Goal: Information Seeking & Learning: Learn about a topic

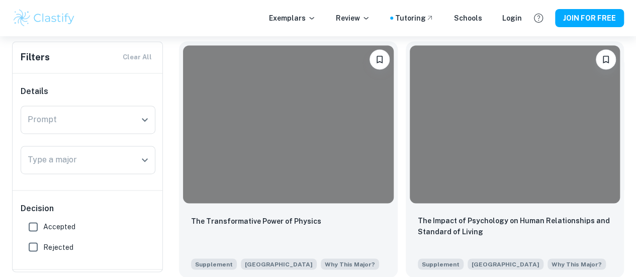
scroll to position [712, 0]
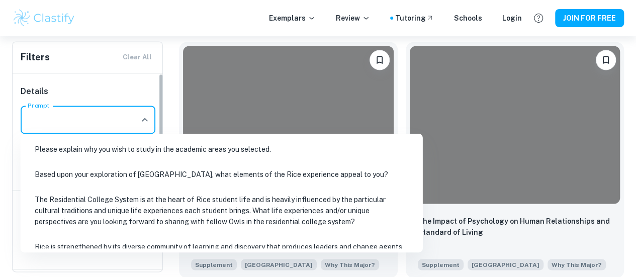
click at [121, 116] on input "Prompt" at bounding box center [80, 119] width 111 height 19
click at [136, 169] on li "Based upon your exploration of [GEOGRAPHIC_DATA], what elements of the Rice exp…" at bounding box center [222, 174] width 394 height 23
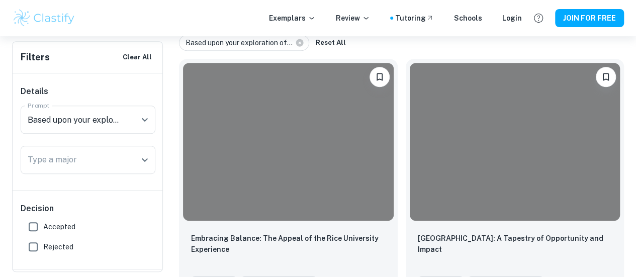
scroll to position [230, 0]
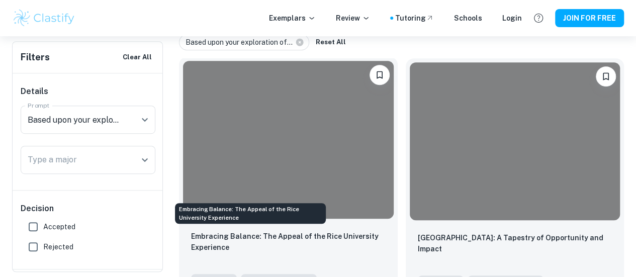
click at [275, 231] on p "Embracing Balance: The Appeal of the Rice University Experience" at bounding box center [288, 242] width 195 height 22
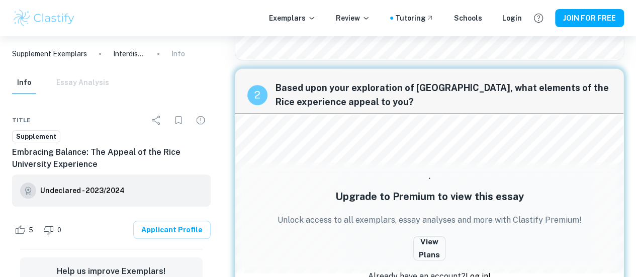
scroll to position [200, 0]
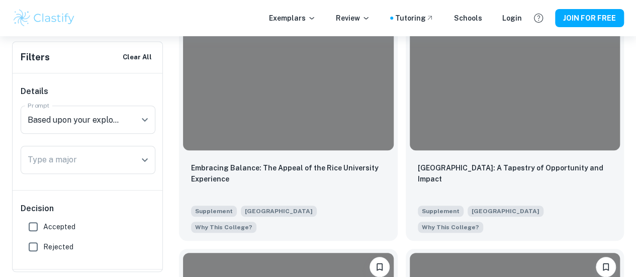
scroll to position [301, 0]
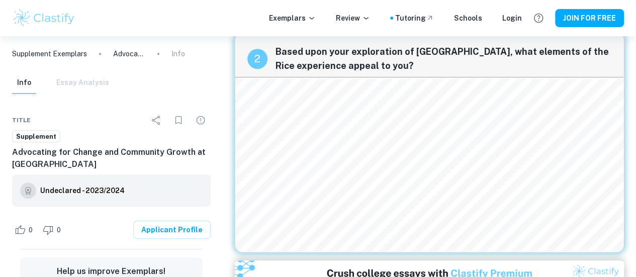
scroll to position [253, 0]
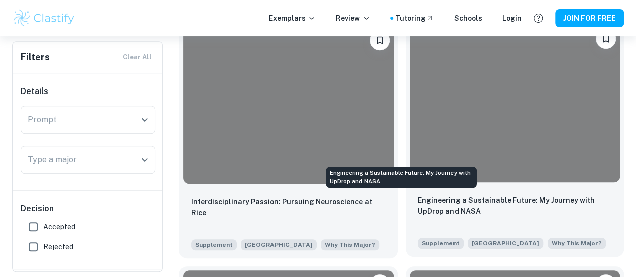
scroll to position [236, 0]
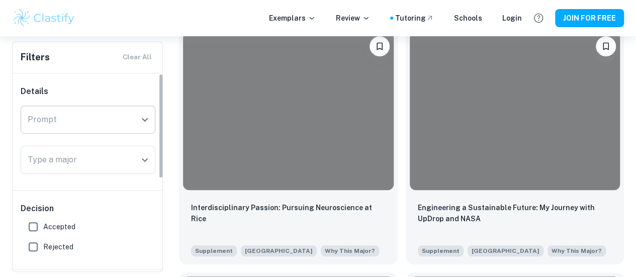
click at [97, 116] on input "Prompt" at bounding box center [80, 119] width 111 height 19
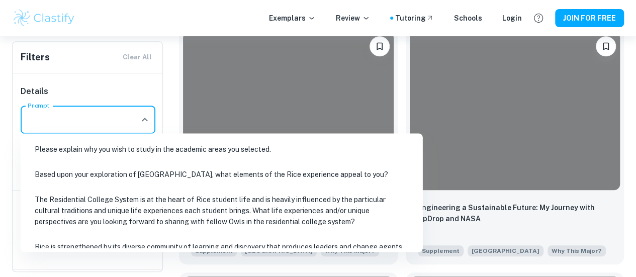
click at [127, 179] on li "Based upon your exploration of [GEOGRAPHIC_DATA], what elements of the Rice exp…" at bounding box center [222, 173] width 394 height 23
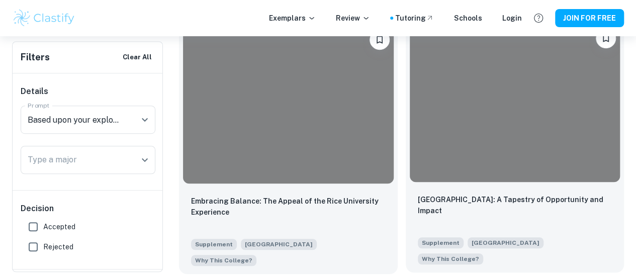
scroll to position [268, 0]
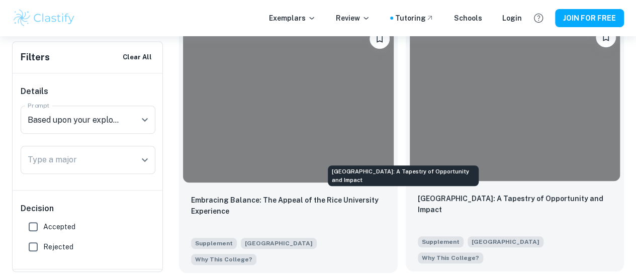
click at [418, 193] on p "Rice University: A Tapestry of Opportunity and Impact" at bounding box center [515, 204] width 195 height 22
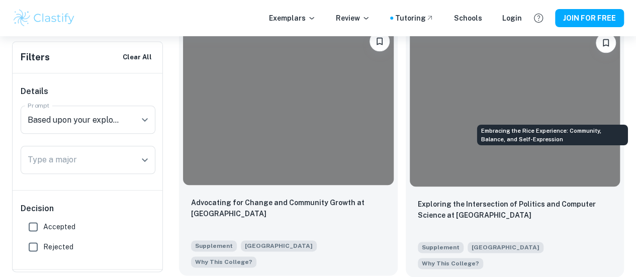
scroll to position [527, 0]
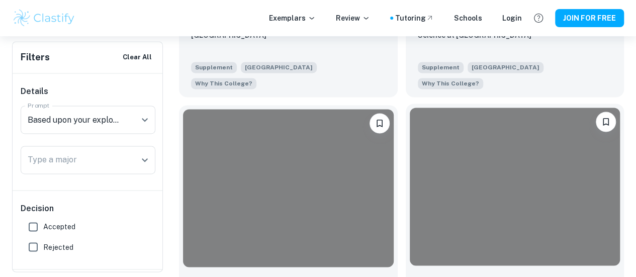
scroll to position [722, 0]
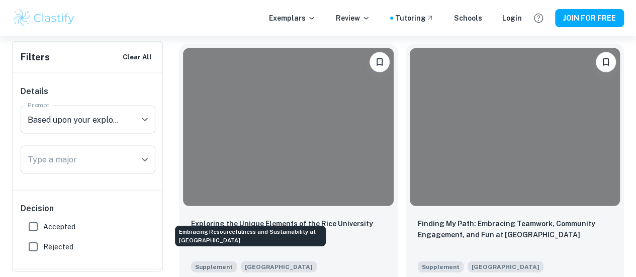
scroll to position [1026, 0]
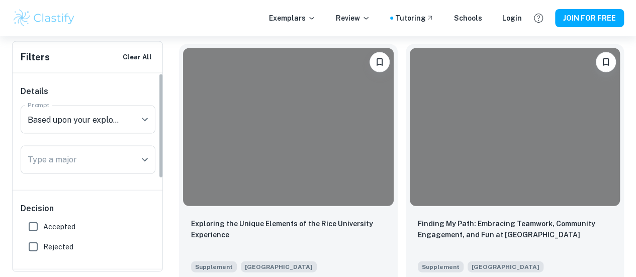
click at [52, 101] on div "Details Prompt Prompt Type a major Type a major" at bounding box center [88, 131] width 151 height 117
click at [55, 113] on input "Prompt" at bounding box center [74, 119] width 98 height 19
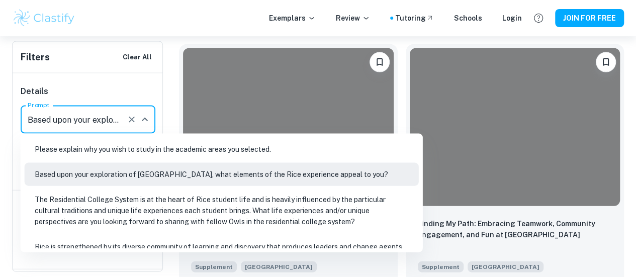
click at [97, 210] on li "The Residential College System is at the heart of Rice student life and is heav…" at bounding box center [222, 210] width 394 height 45
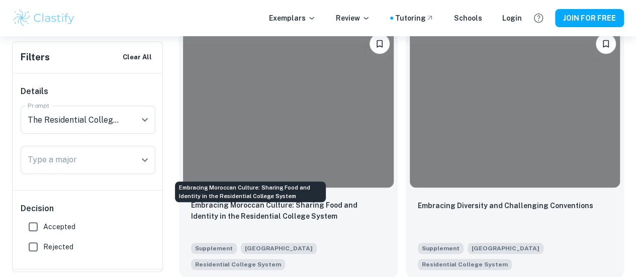
scroll to position [264, 0]
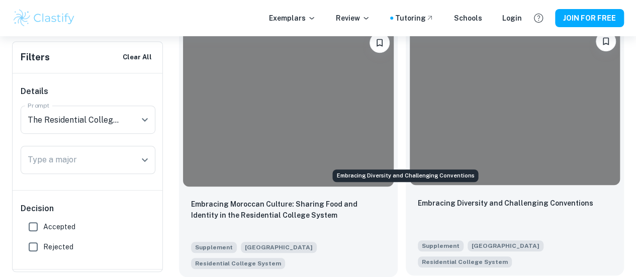
click at [418, 198] on p "Embracing Diversity and Challenging Conventions" at bounding box center [506, 203] width 176 height 11
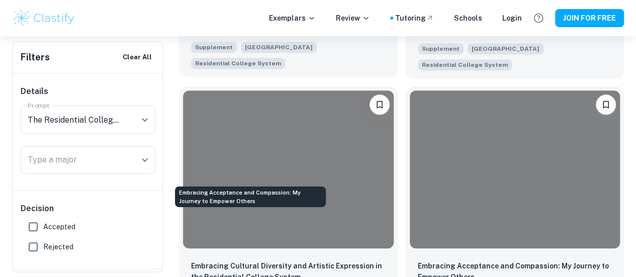
scroll to position [467, 0]
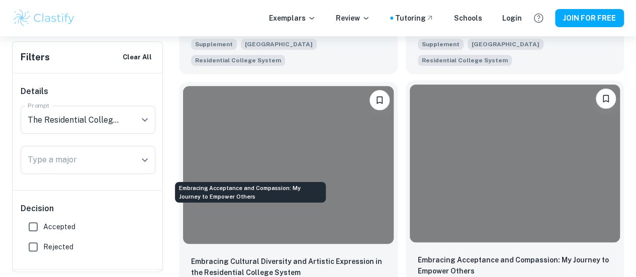
click at [418, 255] on p "Embracing Acceptance and Compassion: My Journey to Empower Others" at bounding box center [515, 266] width 195 height 22
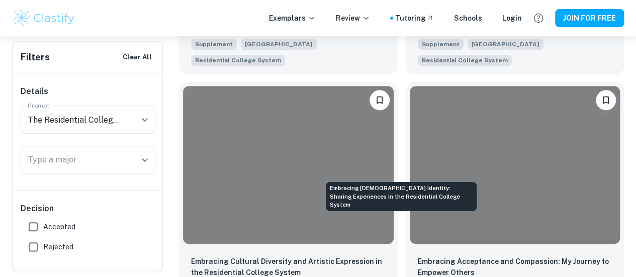
scroll to position [535, 0]
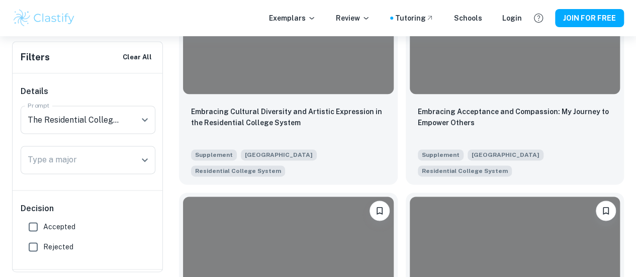
scroll to position [563, 0]
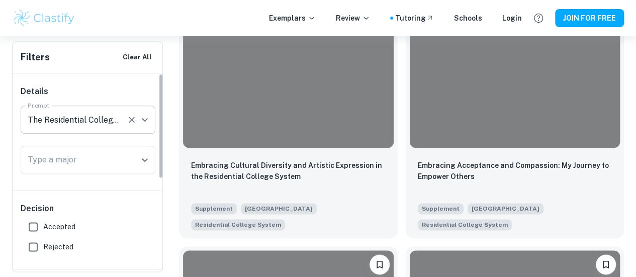
click at [131, 121] on icon "Clear" at bounding box center [132, 120] width 10 height 10
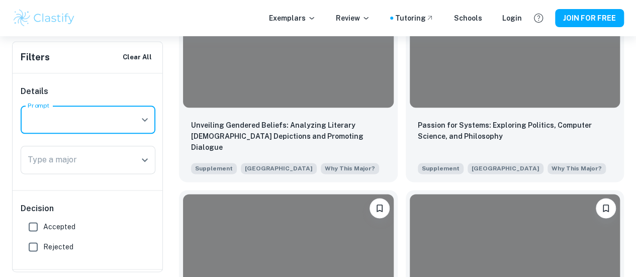
click at [150, 120] on icon "Open" at bounding box center [145, 120] width 12 height 12
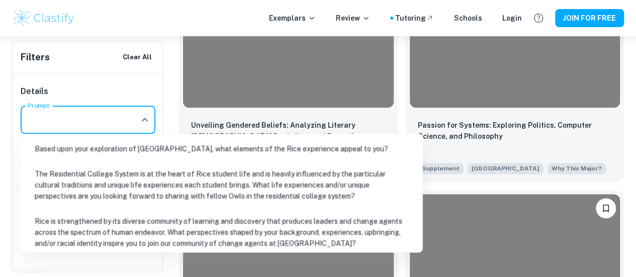
scroll to position [104, 0]
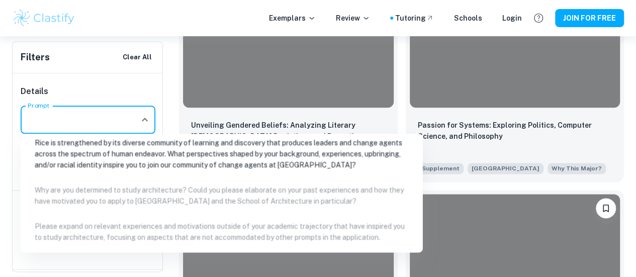
click at [275, 158] on li "Rice is strengthened by its diverse community of learning and discovery that pr…" at bounding box center [222, 153] width 394 height 45
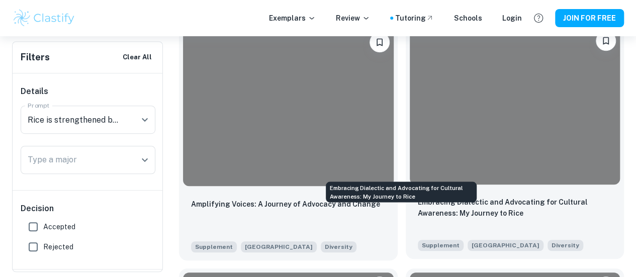
scroll to position [268, 0]
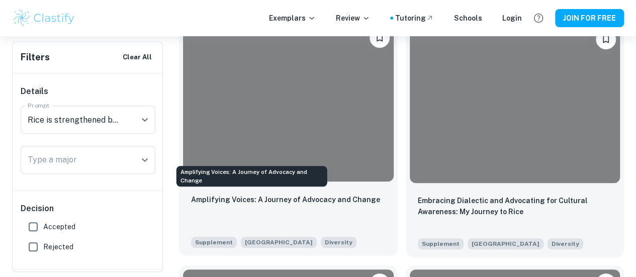
click at [253, 194] on p "Amplifying Voices: A Journey of Advocacy and Change" at bounding box center [285, 199] width 189 height 11
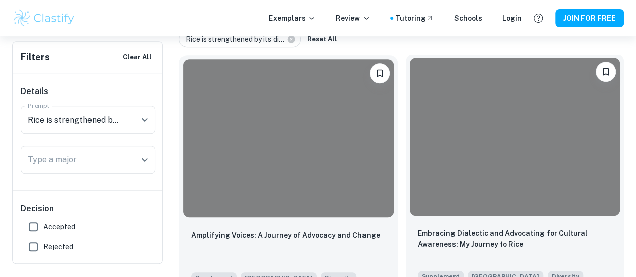
scroll to position [240, 0]
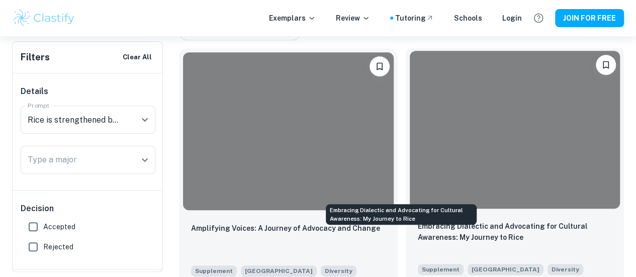
click at [418, 221] on p "Embracing Dialectic and Advocating for Cultural Awareness: My Journey to Rice" at bounding box center [515, 232] width 195 height 22
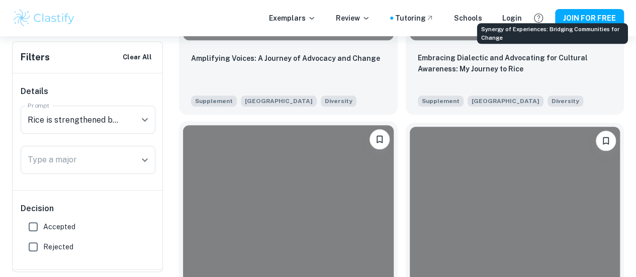
scroll to position [412, 0]
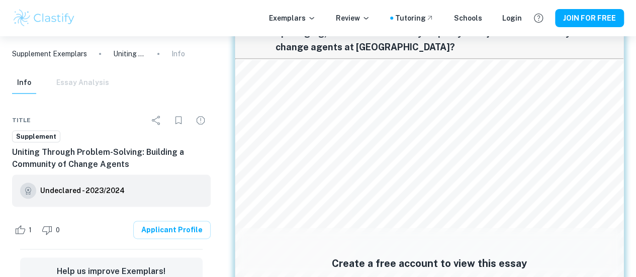
scroll to position [580, 0]
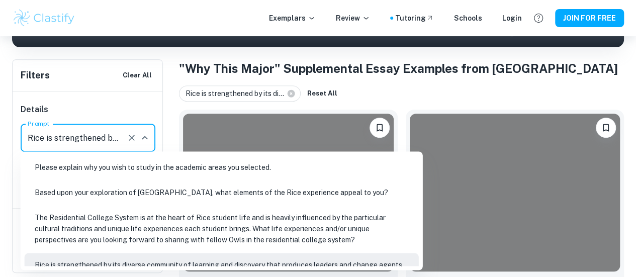
click at [94, 145] on input "Rice is strengthened by its diverse community of learning and discovery that pr…" at bounding box center [74, 137] width 98 height 19
click at [171, 188] on li "Based upon your exploration of [GEOGRAPHIC_DATA], what elements of the Rice exp…" at bounding box center [222, 191] width 394 height 23
type input "Based upon your exploration of [GEOGRAPHIC_DATA], what elements of the Rice exp…"
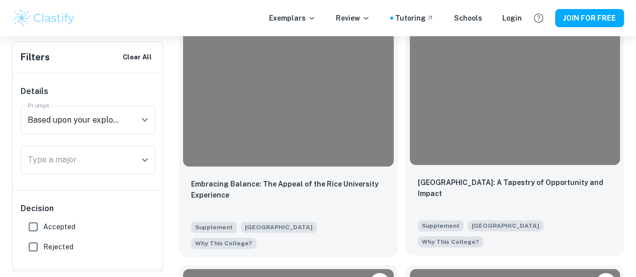
scroll to position [293, 0]
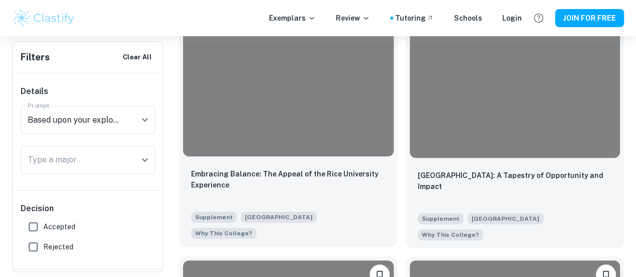
click at [260, 169] on p "Embracing Balance: The Appeal of the Rice University Experience" at bounding box center [288, 180] width 195 height 22
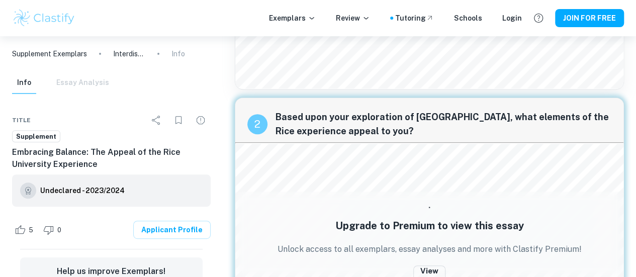
scroll to position [146, 0]
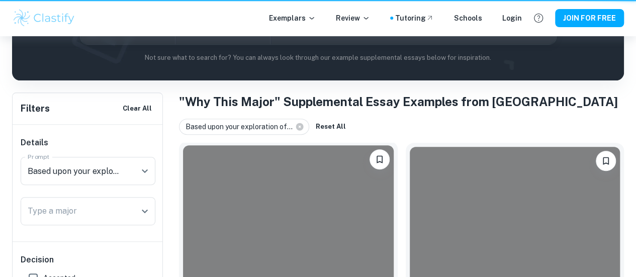
scroll to position [293, 0]
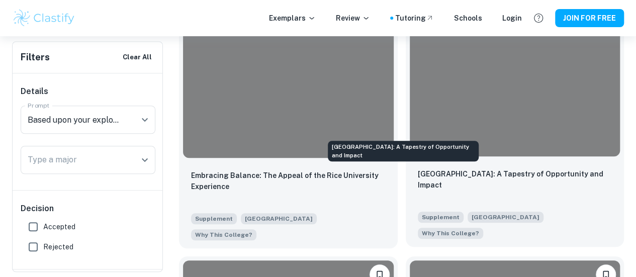
click at [422, 169] on p "Rice University: A Tapestry of Opportunity and Impact" at bounding box center [515, 180] width 195 height 22
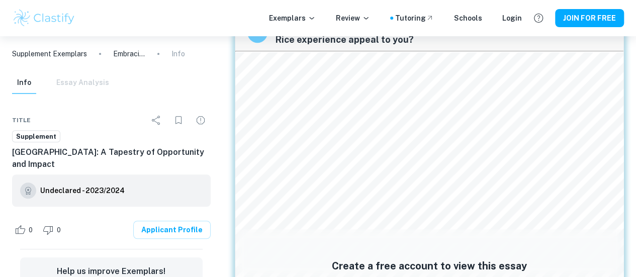
scroll to position [286, 0]
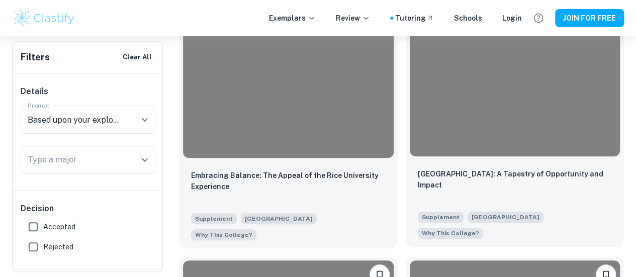
scroll to position [326, 0]
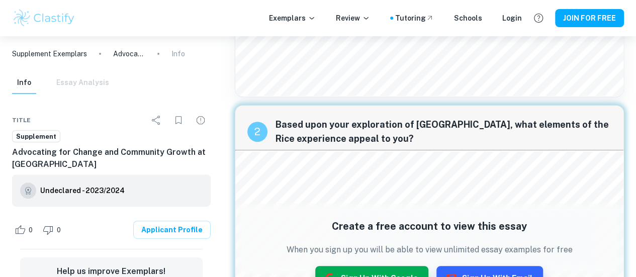
scroll to position [178, 0]
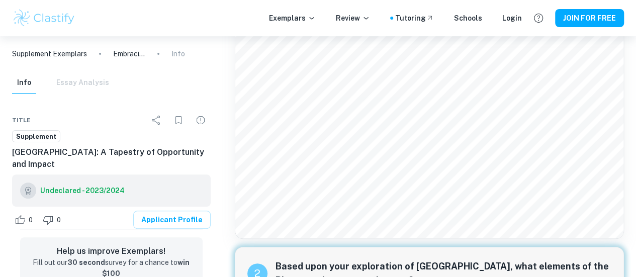
scroll to position [65, 0]
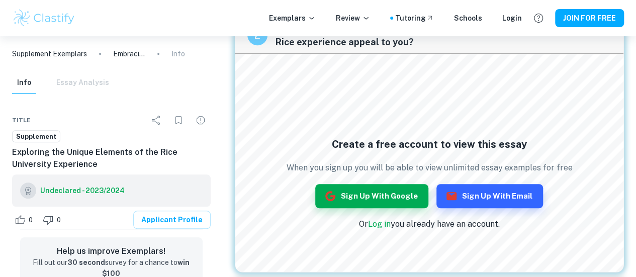
scroll to position [319, 0]
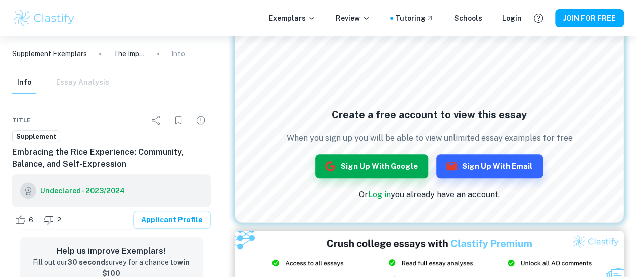
scroll to position [269, 0]
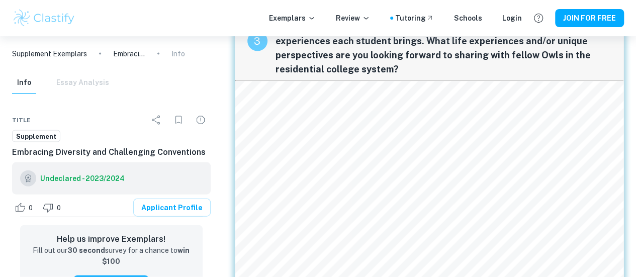
scroll to position [1036, 0]
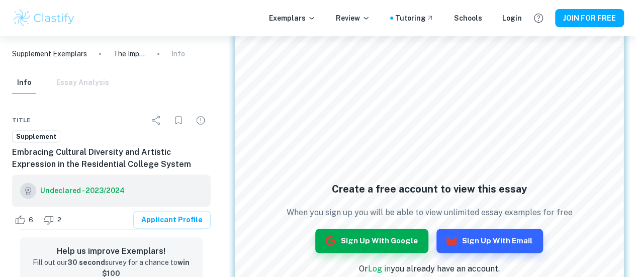
scroll to position [665, 0]
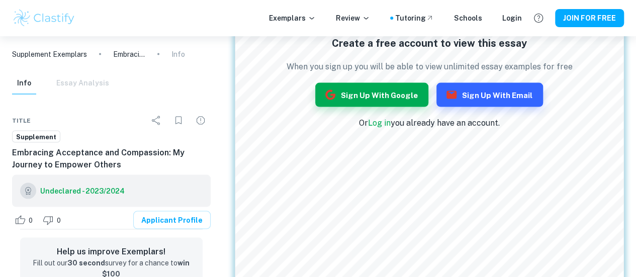
scroll to position [1109, 0]
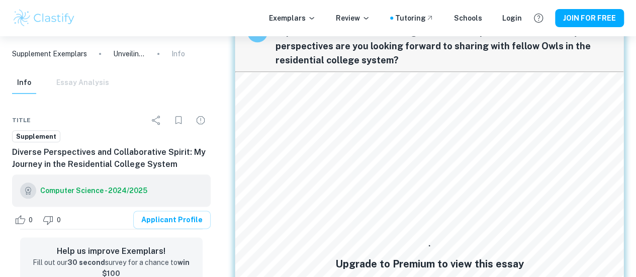
scroll to position [485, 0]
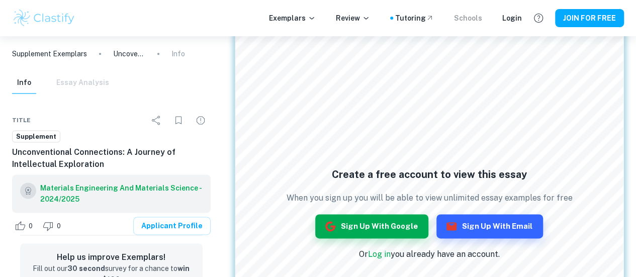
scroll to position [646, 0]
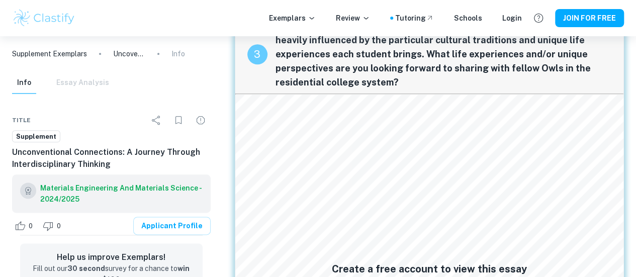
scroll to position [540, 0]
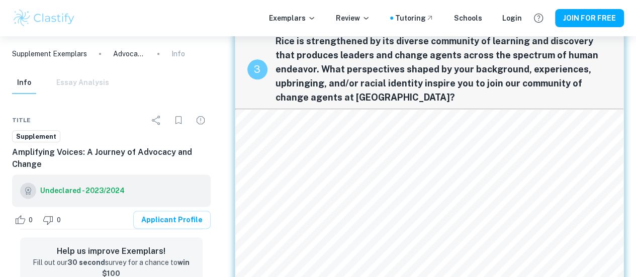
scroll to position [555, 0]
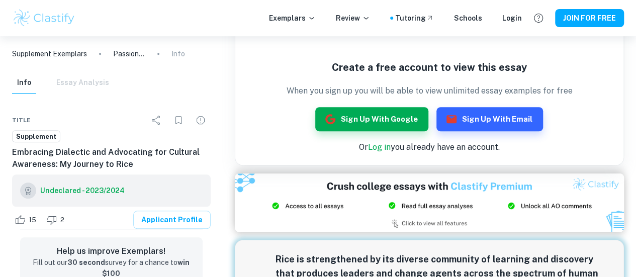
scroll to position [388, 0]
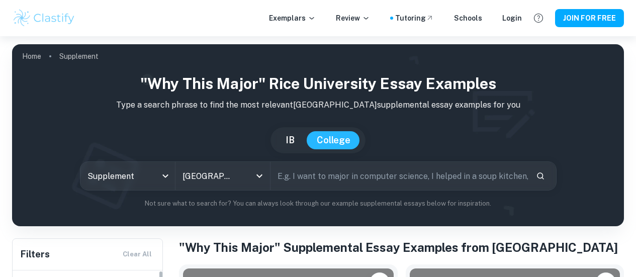
scroll to position [157, 0]
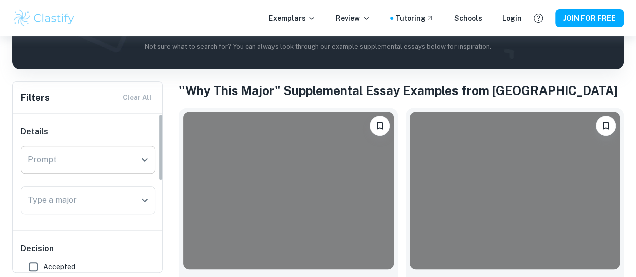
click at [89, 161] on input "Prompt" at bounding box center [80, 159] width 111 height 19
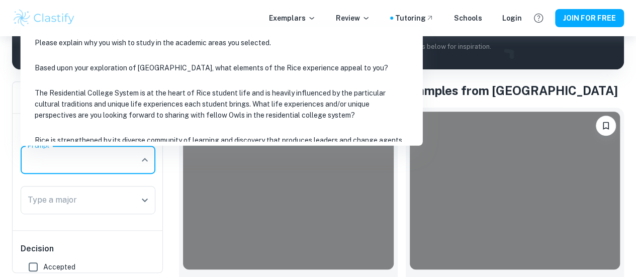
click at [130, 66] on li "Based upon your exploration of [GEOGRAPHIC_DATA], what elements of the Rice exp…" at bounding box center [222, 67] width 394 height 23
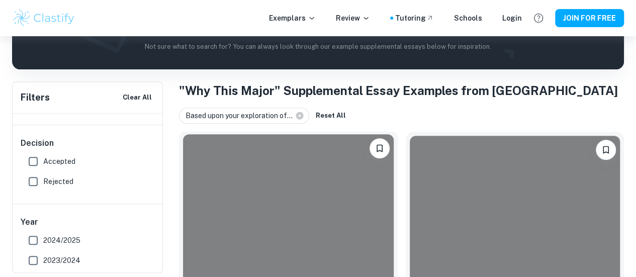
scroll to position [240, 0]
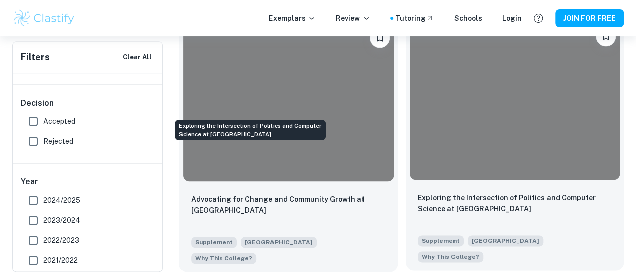
click at [418, 192] on p "Exploring the Intersection of Politics and Computer Science at Rice University" at bounding box center [515, 203] width 195 height 22
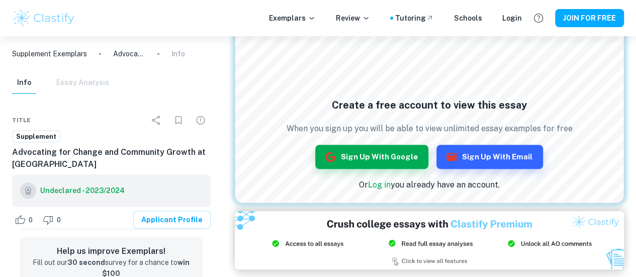
scroll to position [258, 0]
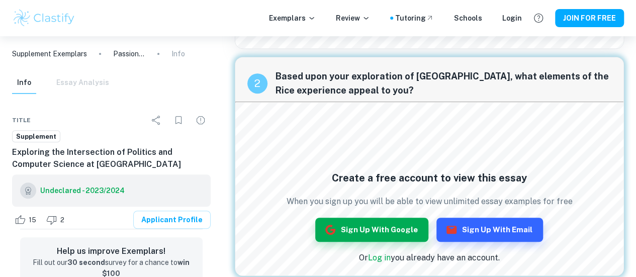
scroll to position [272, 0]
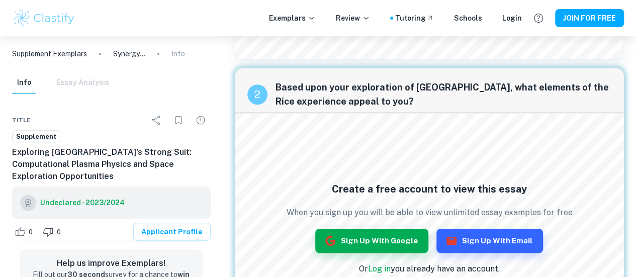
scroll to position [187, 0]
